Goal: Information Seeking & Learning: Learn about a topic

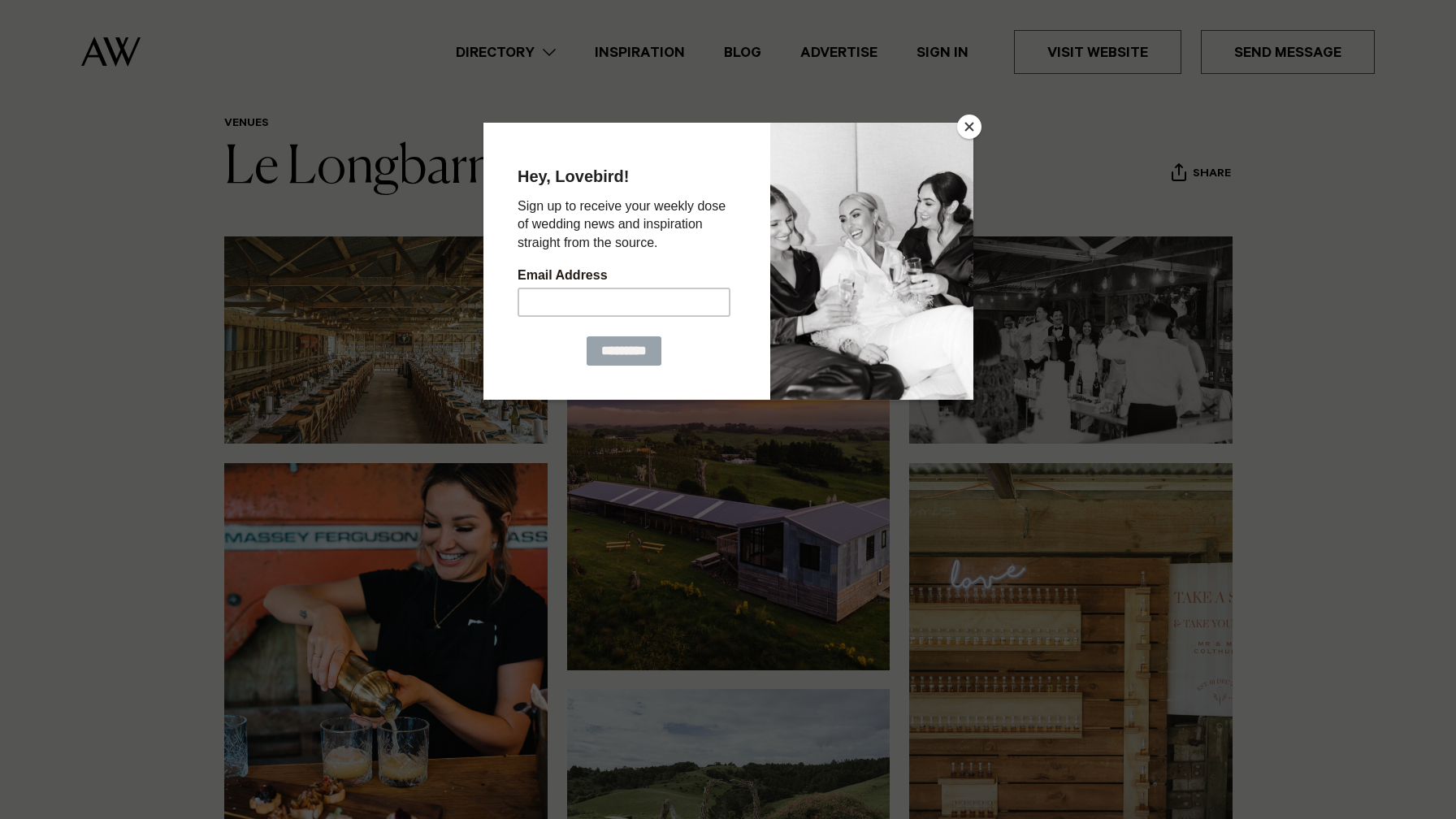
scroll to position [62, 0]
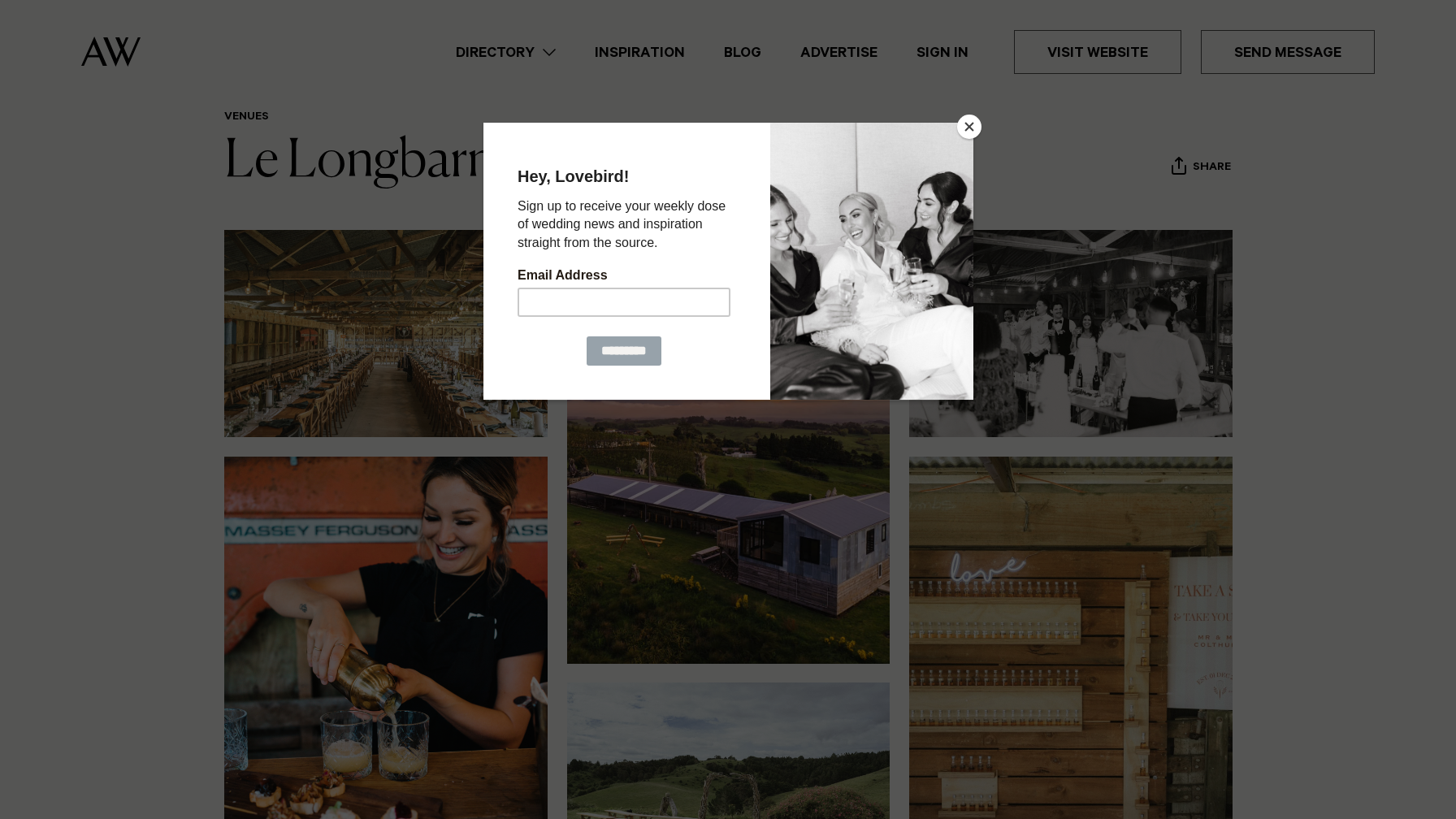
click at [968, 132] on button "Close" at bounding box center [969, 127] width 24 height 24
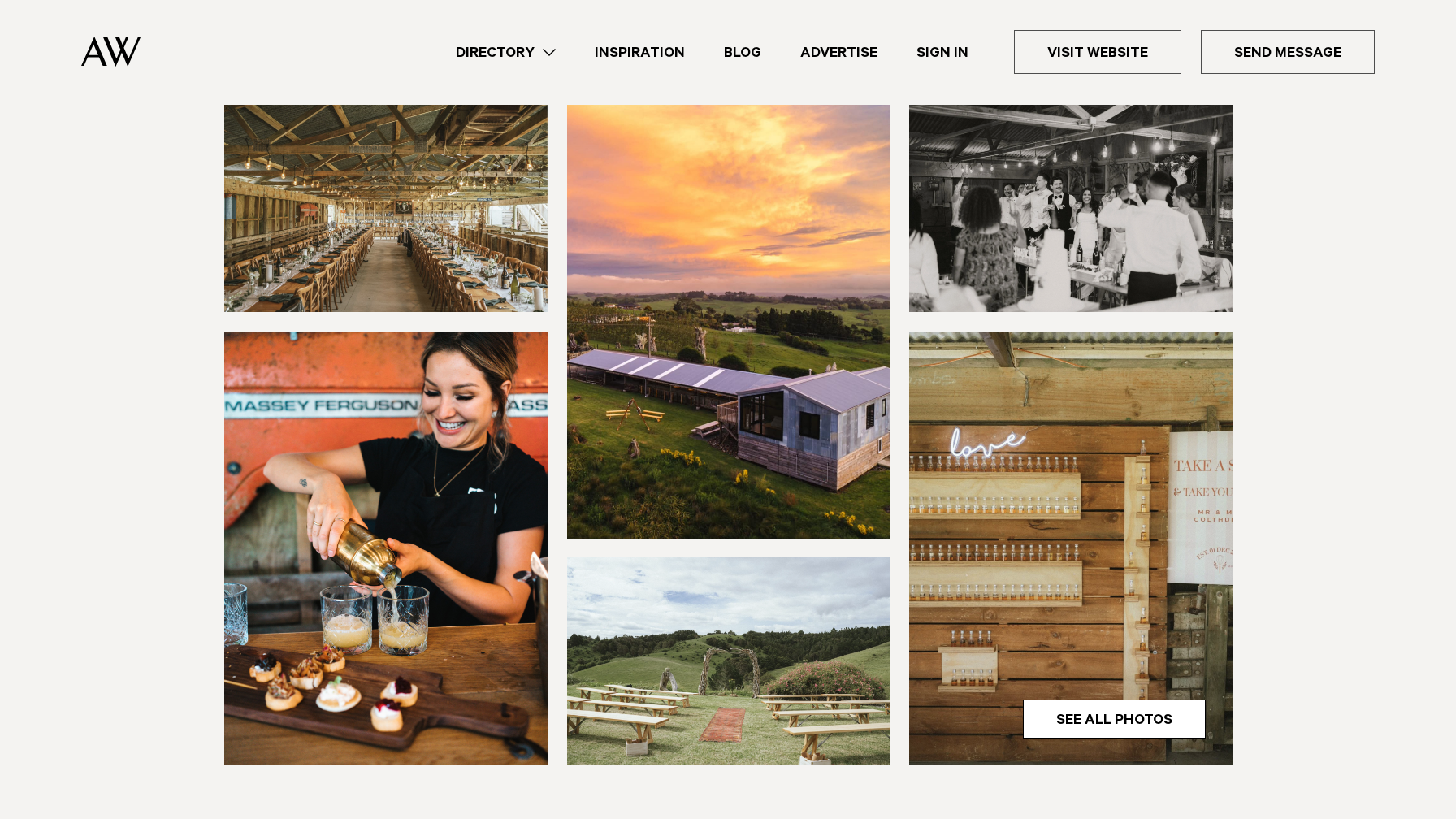
scroll to position [189, 0]
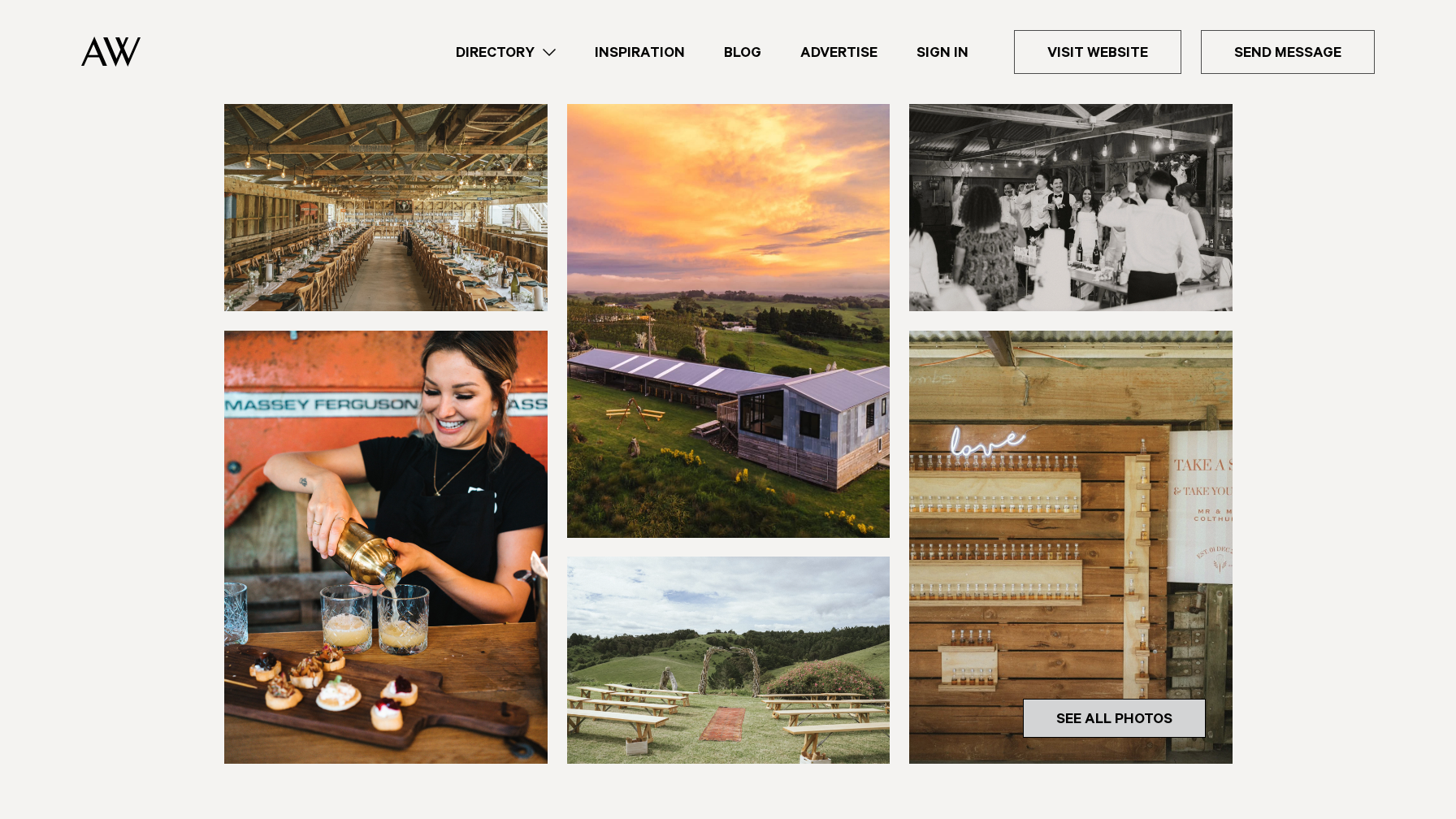
click at [1076, 722] on link "See All Photos" at bounding box center [1114, 718] width 183 height 39
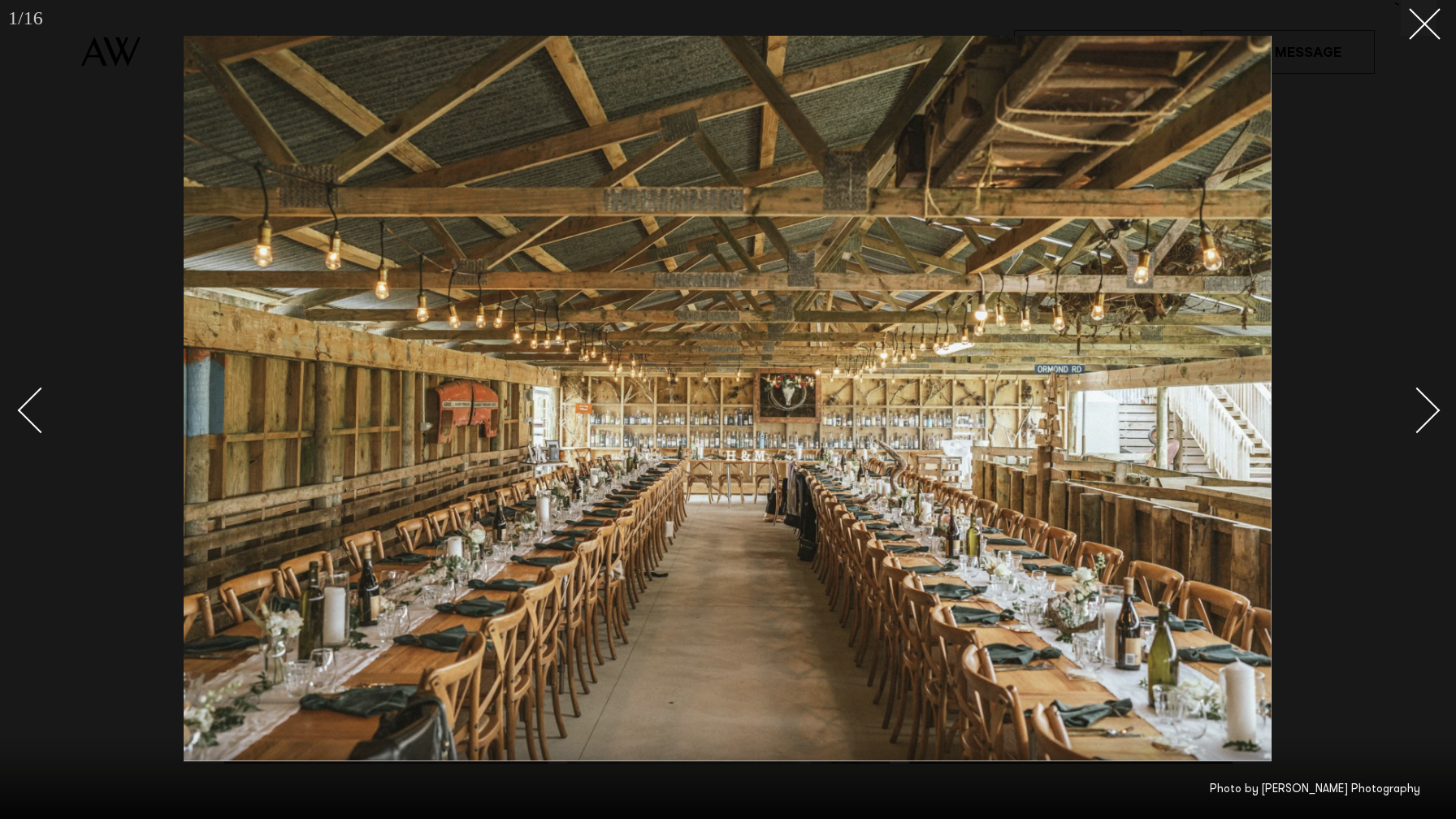
click at [1429, 404] on div "Next slide" at bounding box center [1417, 410] width 46 height 46
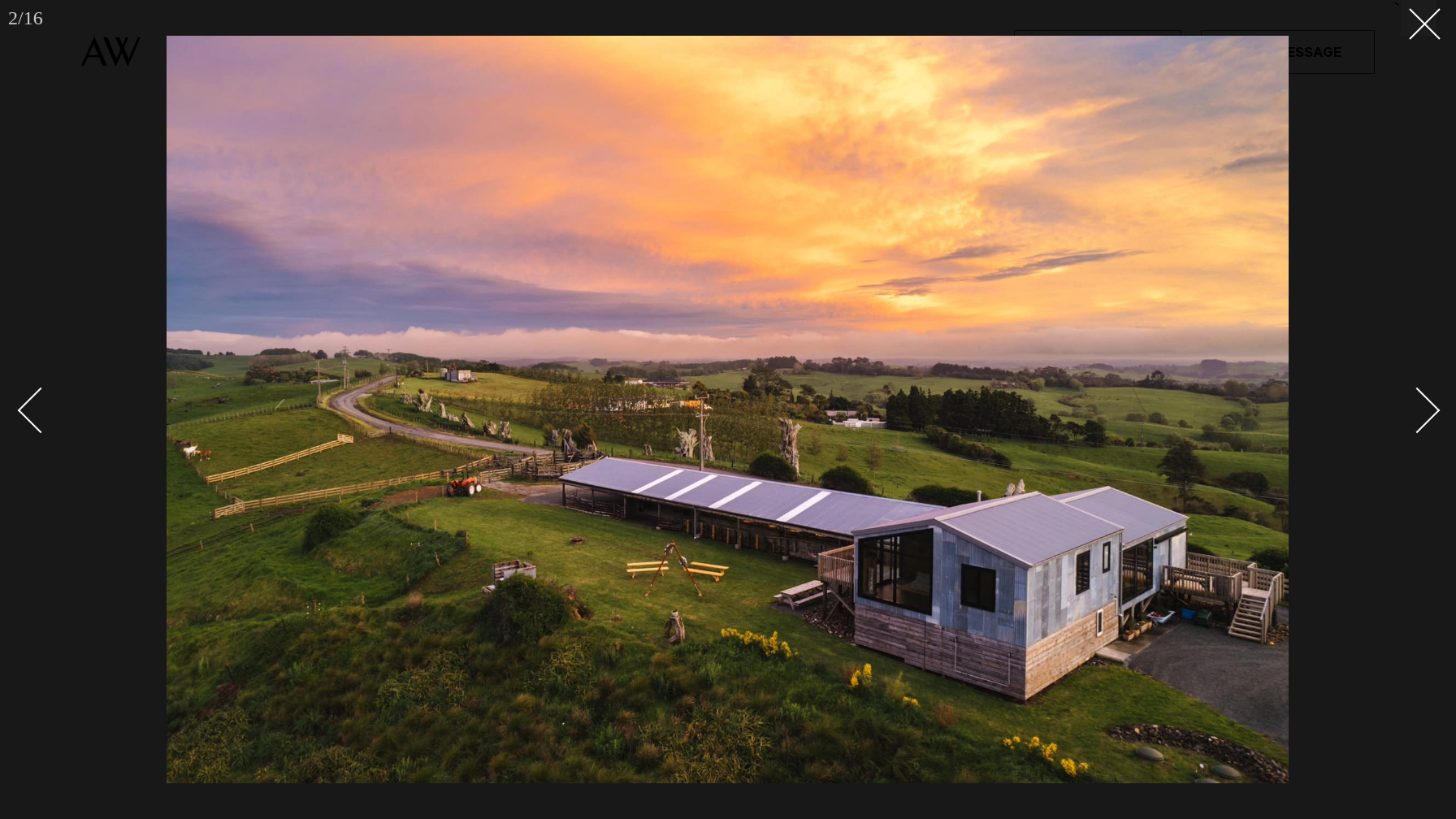
click at [1429, 404] on div "Next slide" at bounding box center [1417, 410] width 46 height 46
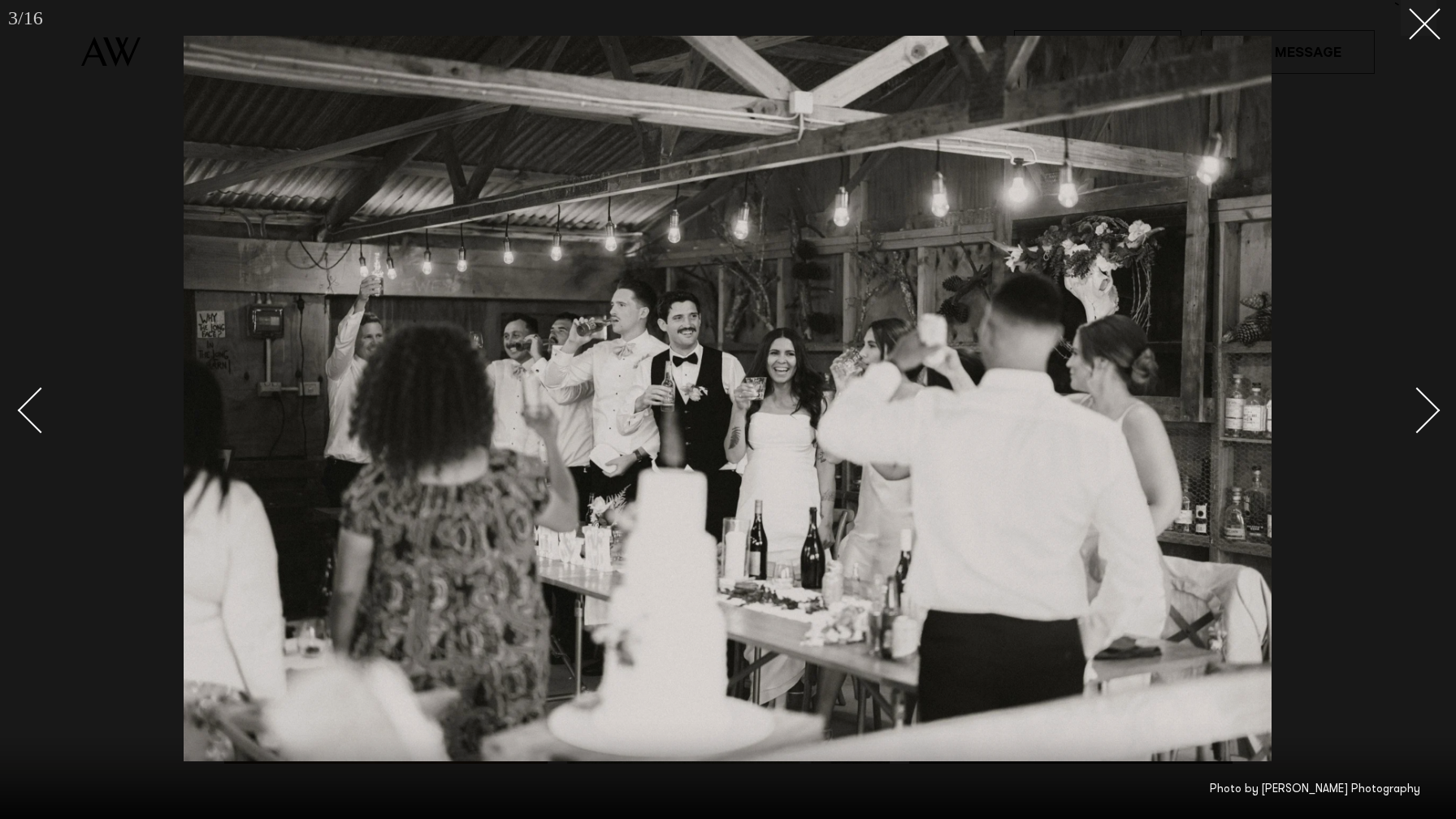
click at [1429, 404] on div "Next slide" at bounding box center [1417, 410] width 46 height 46
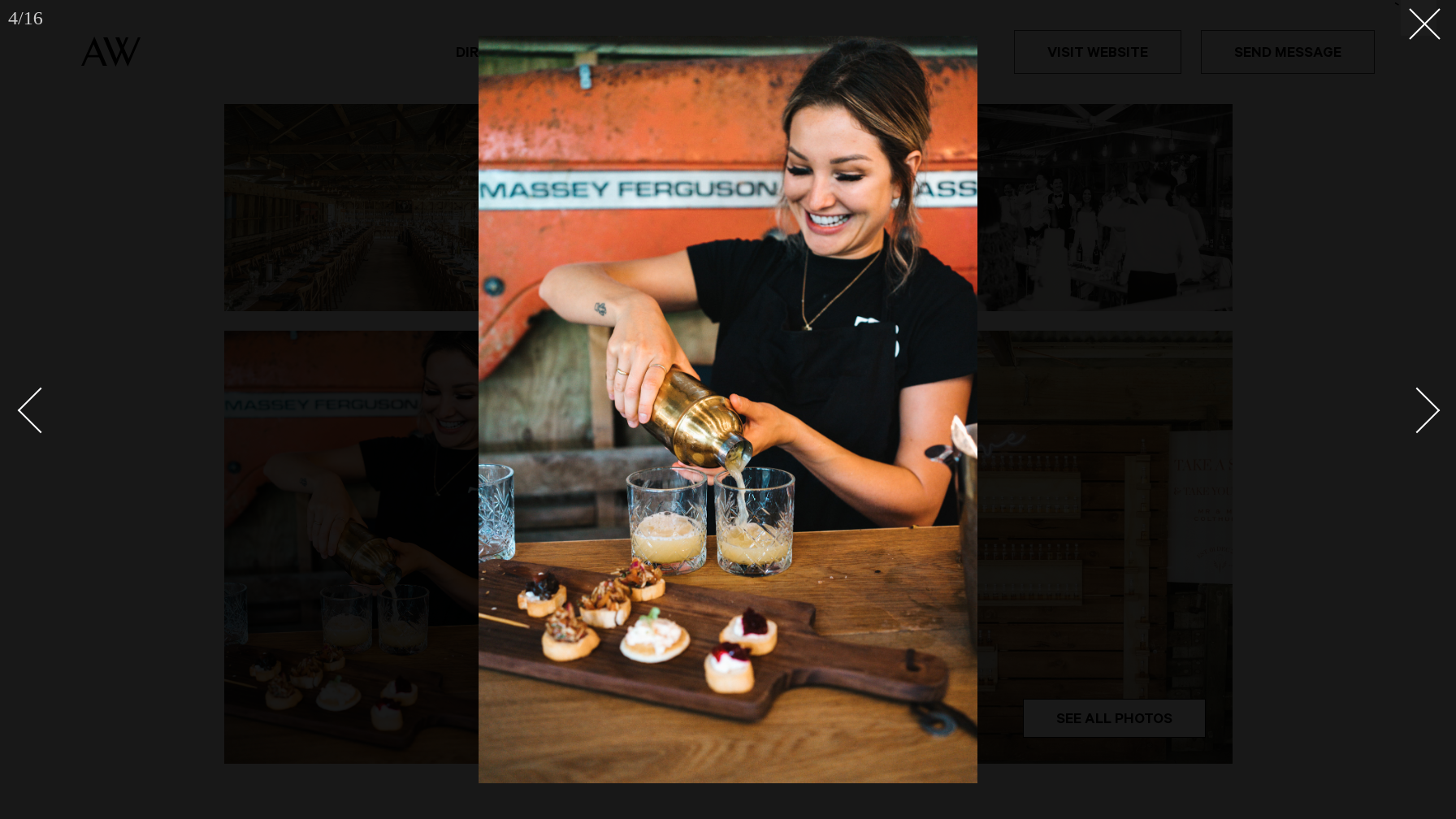
click at [1429, 404] on div "Next slide" at bounding box center [1417, 410] width 46 height 46
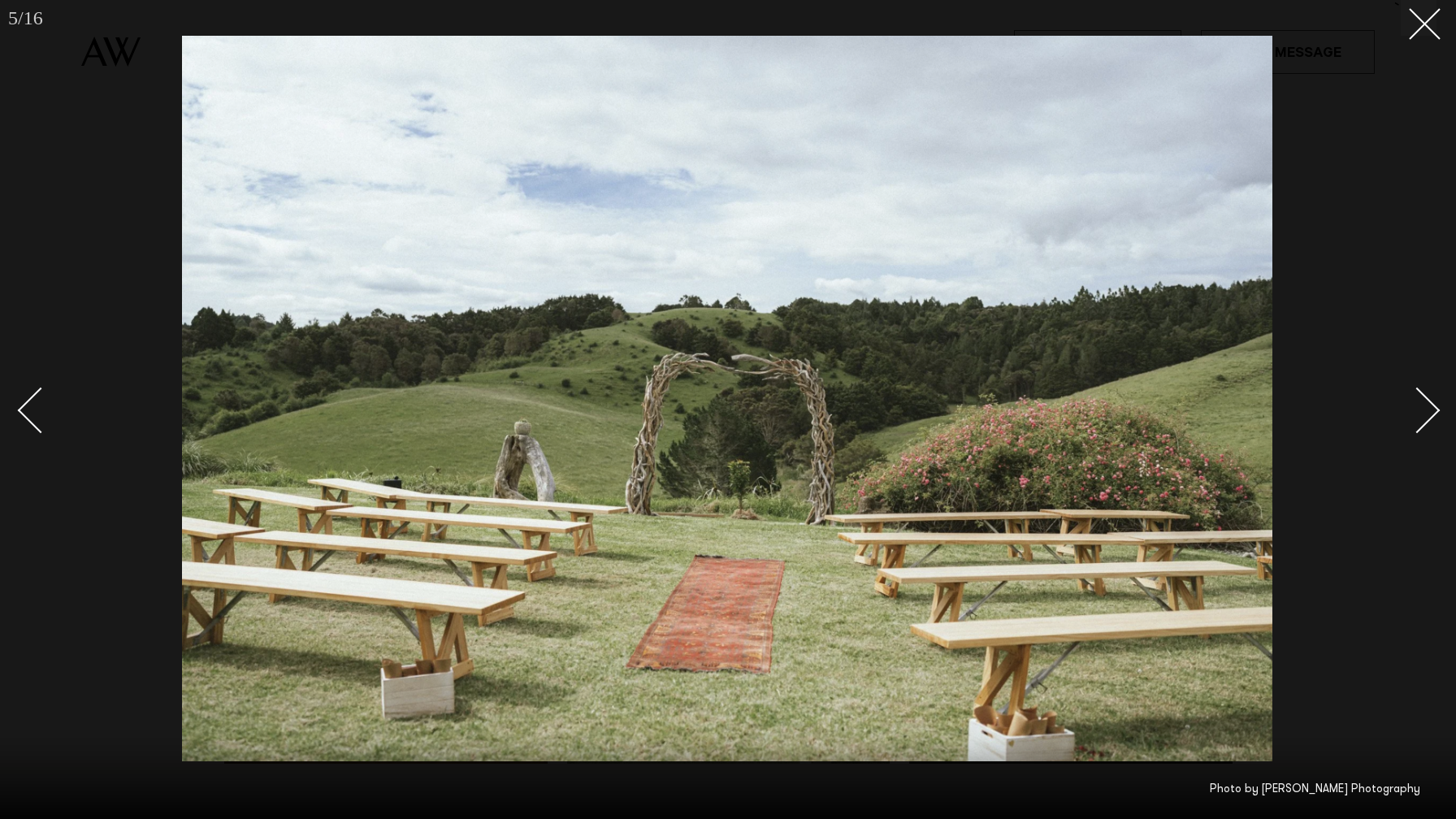
click at [1429, 404] on div "Next slide" at bounding box center [1417, 410] width 46 height 46
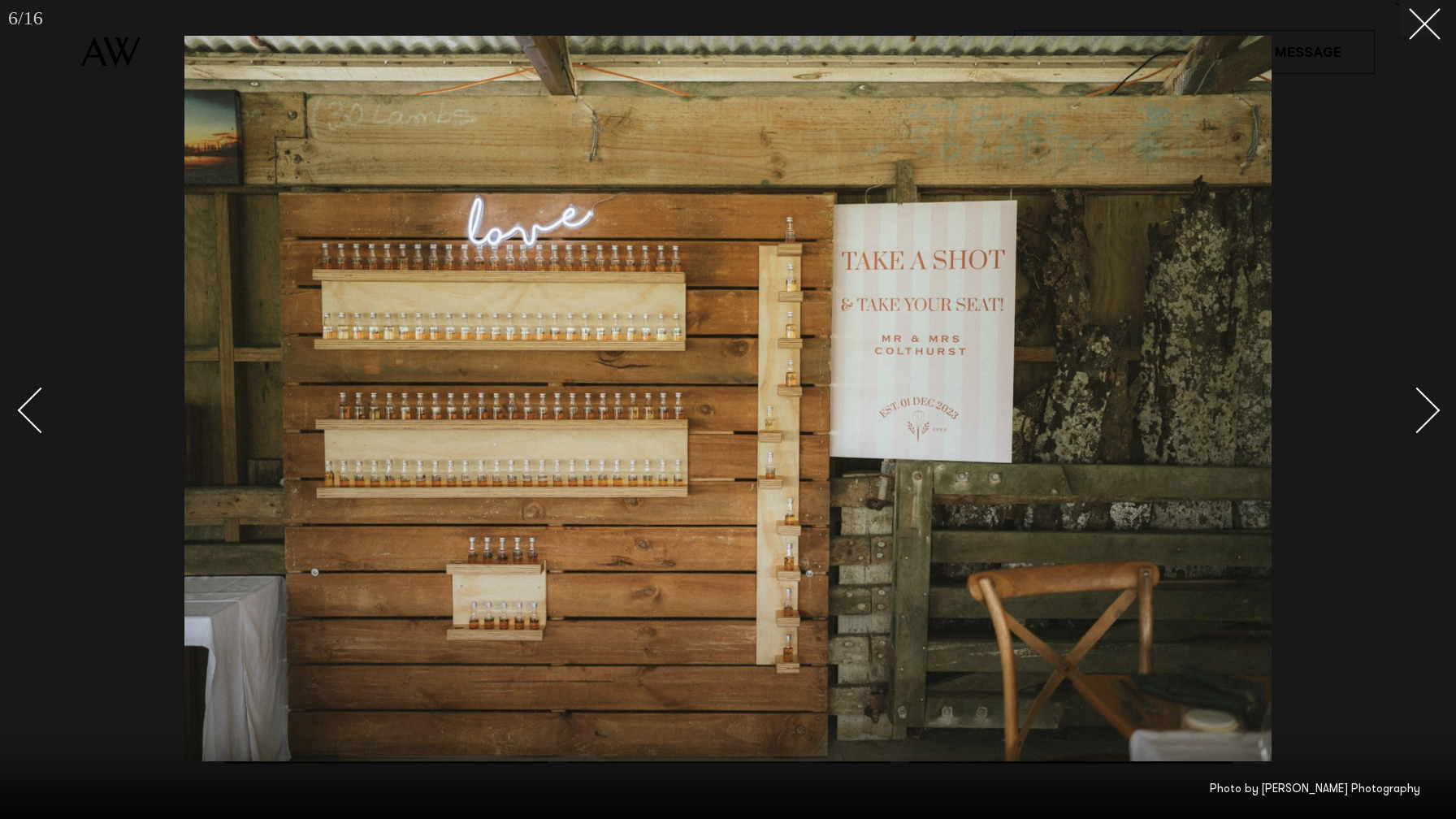
click at [1429, 404] on div "Next slide" at bounding box center [1417, 410] width 46 height 46
